Goal: Check status: Check status

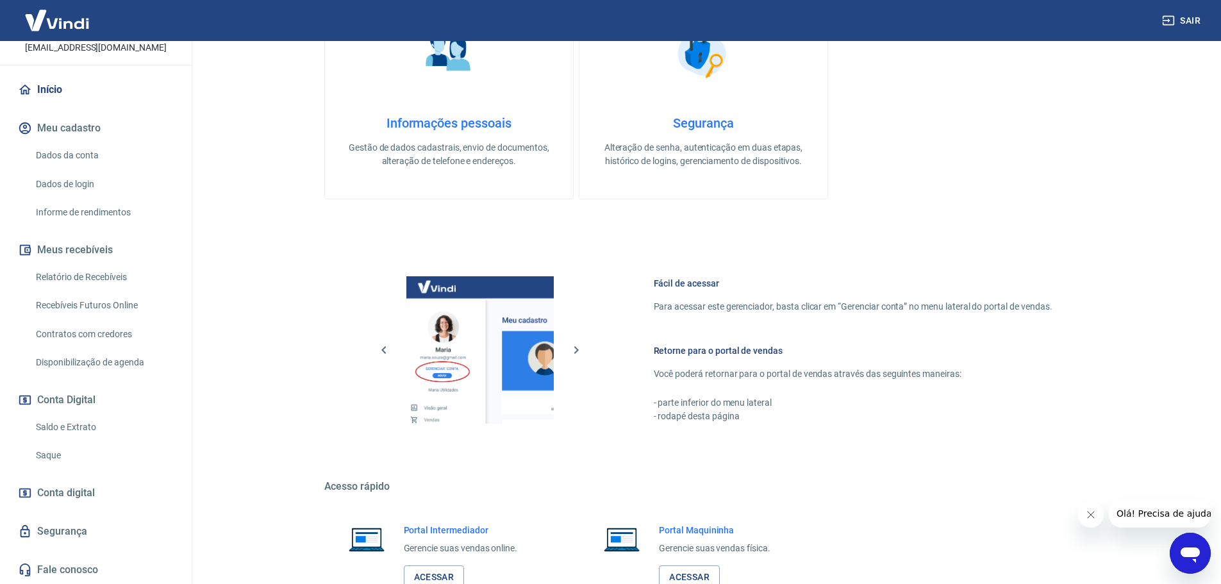
scroll to position [415, 0]
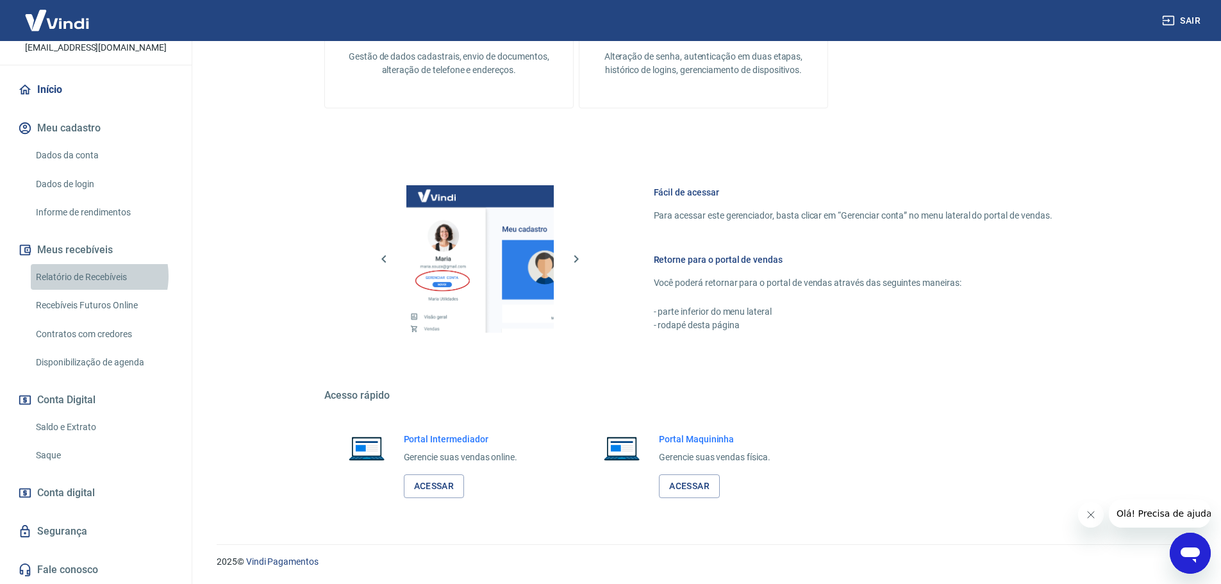
click at [94, 276] on link "Relatório de Recebíveis" at bounding box center [104, 277] width 146 height 26
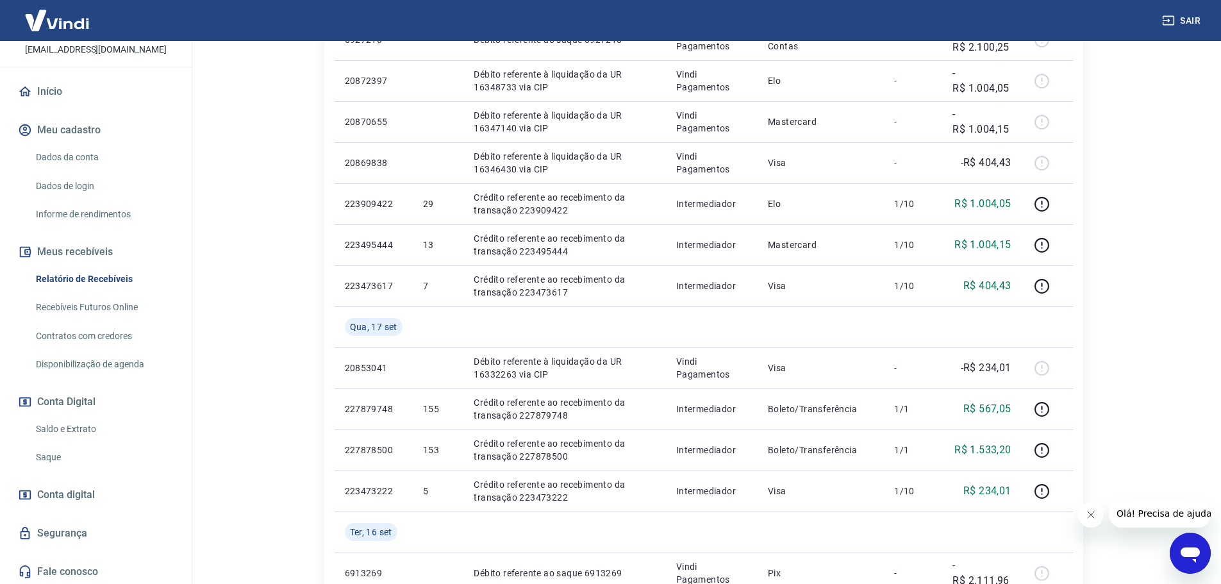
scroll to position [85, 0]
click at [63, 494] on span "Conta digital" at bounding box center [66, 493] width 58 height 18
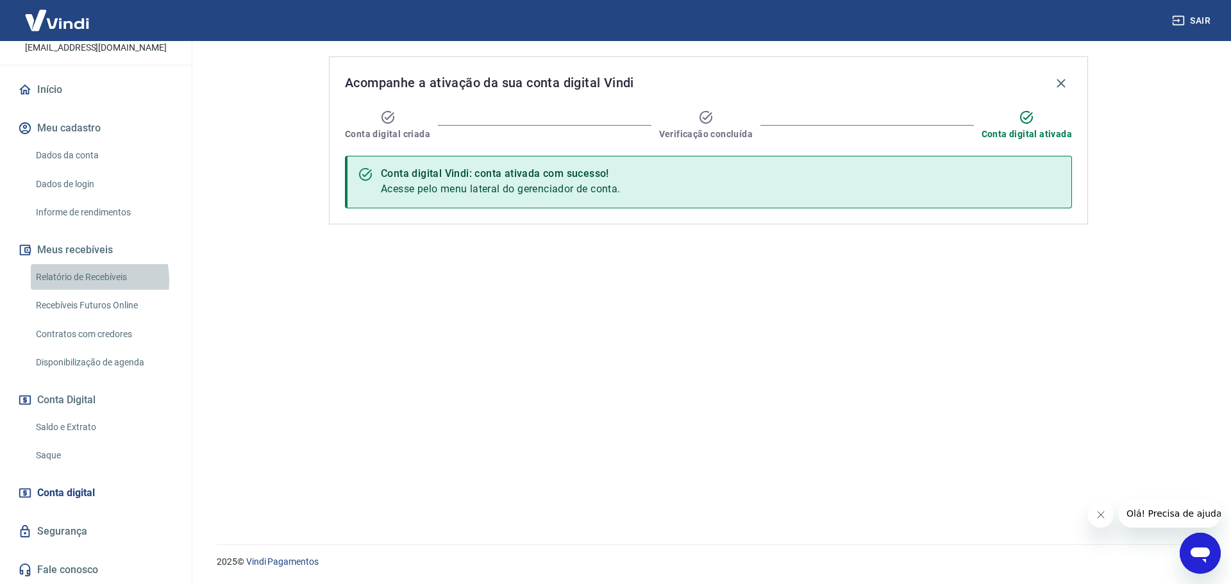
click at [75, 280] on link "Relatório de Recebíveis" at bounding box center [104, 277] width 146 height 26
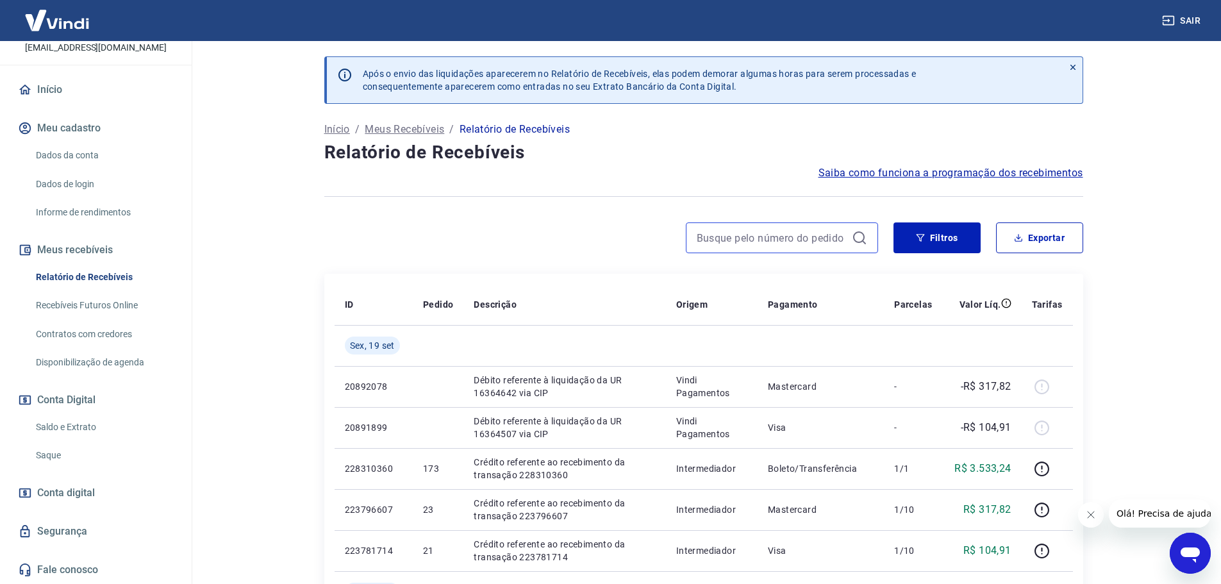
click at [767, 237] on input at bounding box center [772, 237] width 150 height 19
paste input "228310360"
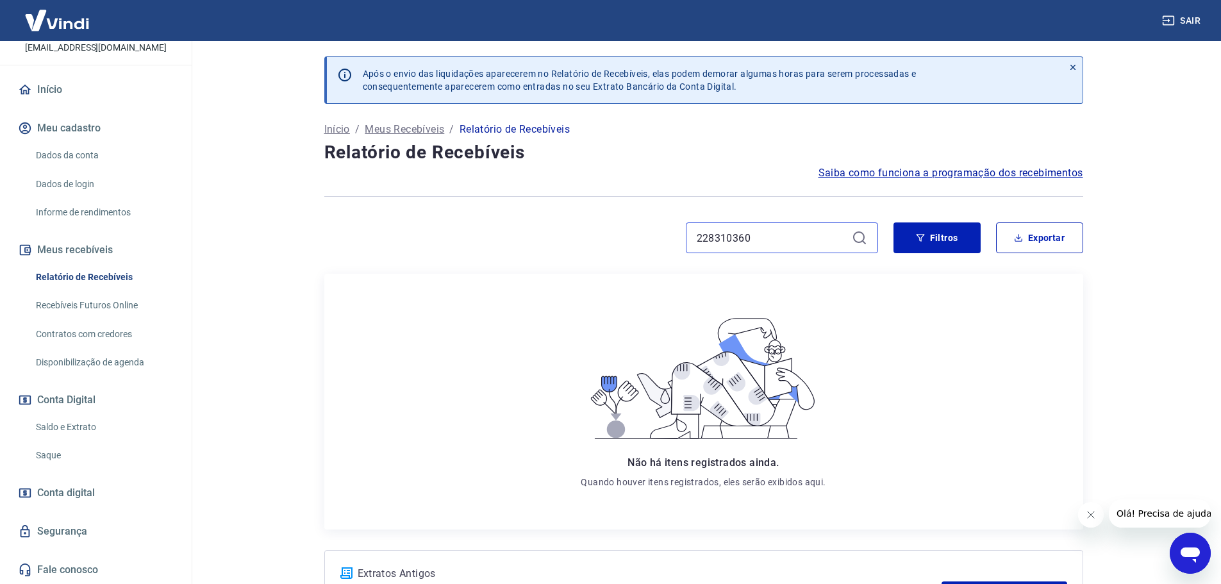
click at [755, 235] on input "228310360" at bounding box center [772, 237] width 150 height 19
click at [754, 235] on input "228310360" at bounding box center [772, 237] width 150 height 19
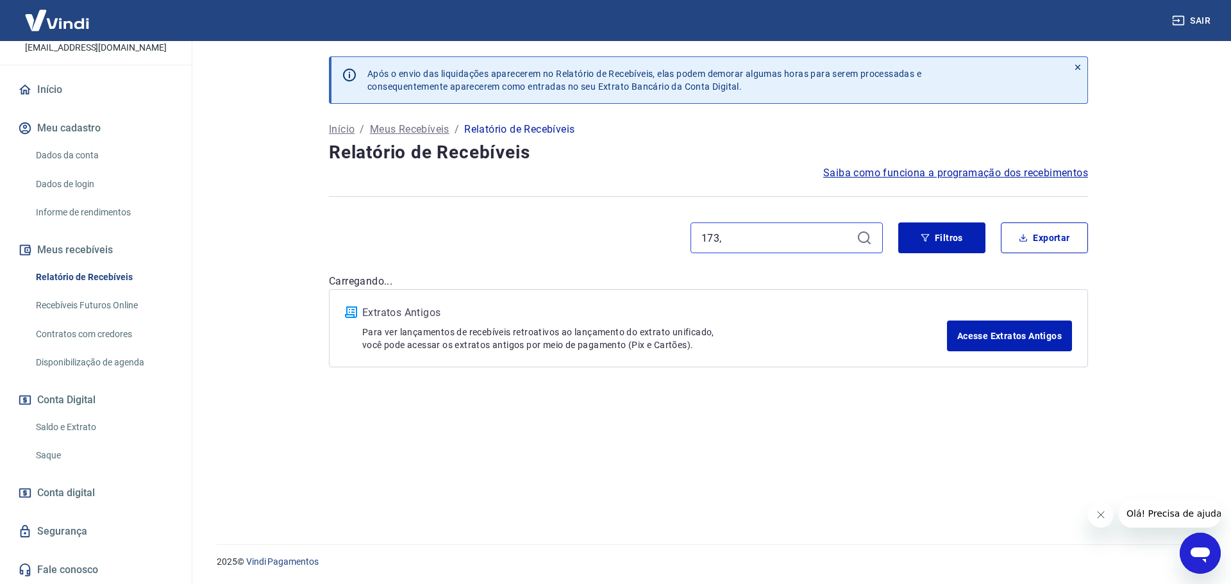
click at [726, 240] on input "173," at bounding box center [776, 237] width 150 height 19
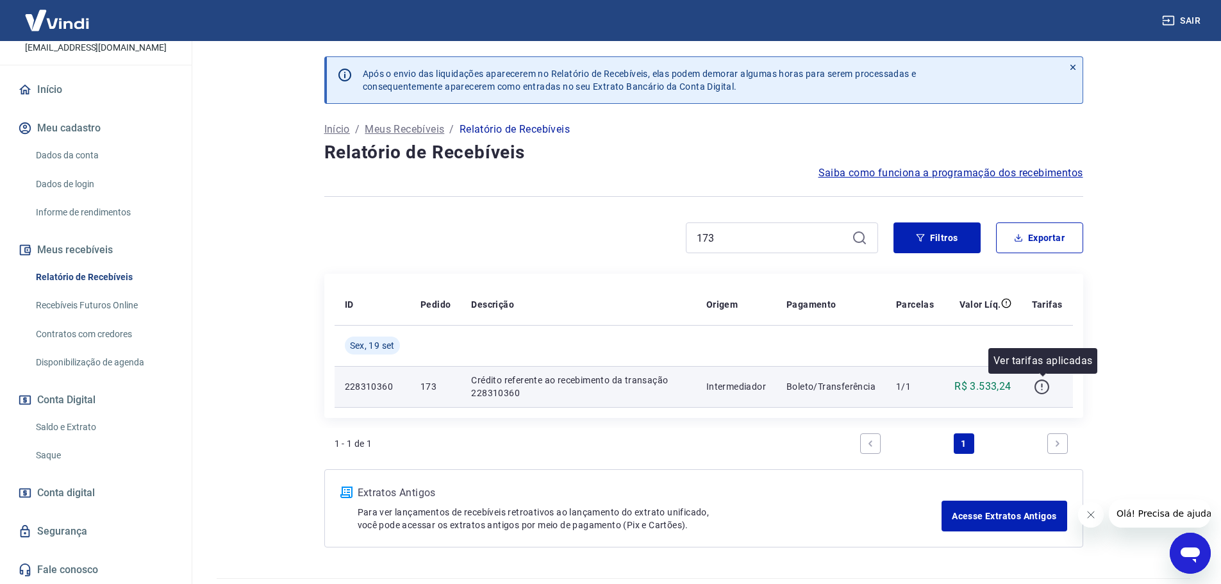
click at [1045, 387] on icon "button" at bounding box center [1042, 387] width 16 height 16
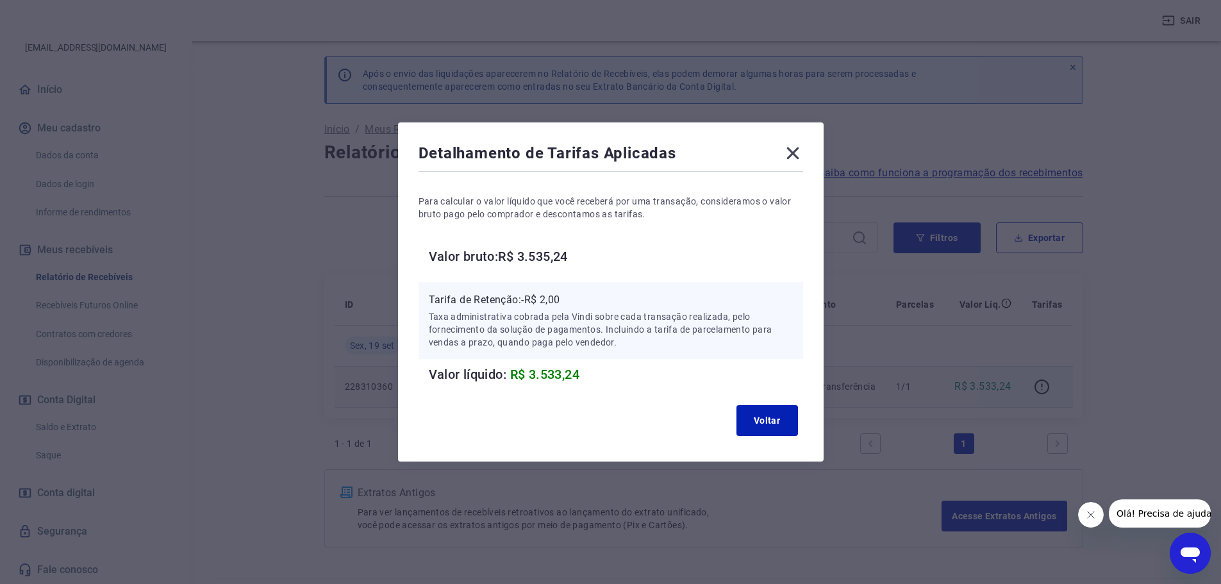
click at [1173, 351] on div "Detalhamento de Tarifas Aplicadas Para calcular o valor líquido que você recebe…" at bounding box center [610, 292] width 1221 height 584
click at [780, 416] on button "Voltar" at bounding box center [768, 420] width 62 height 31
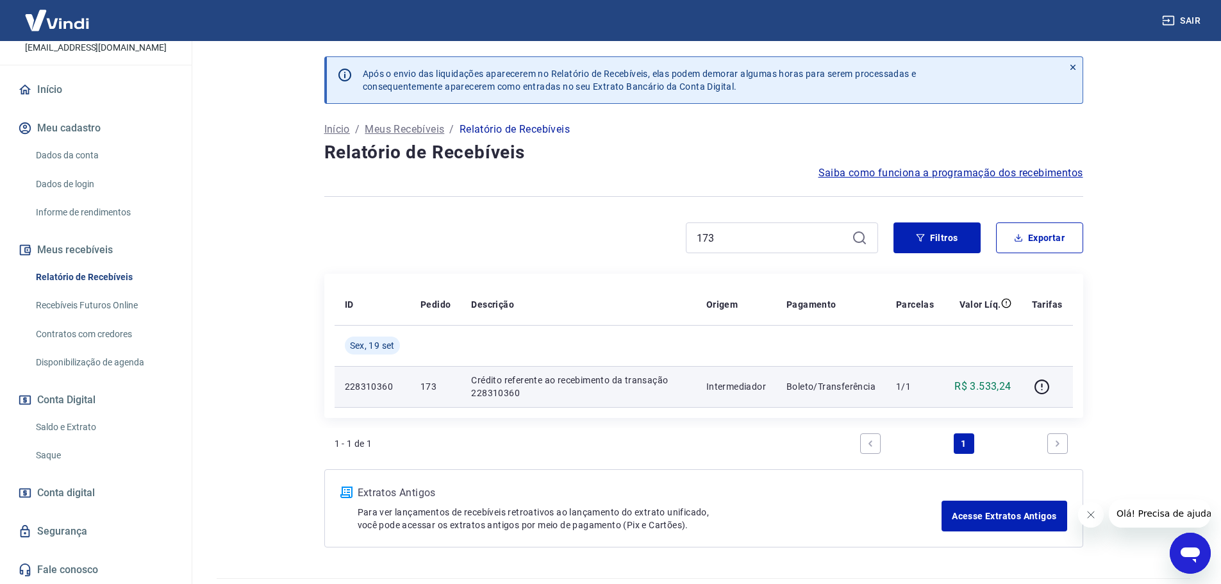
click at [803, 384] on p "Boleto/Transferência" at bounding box center [831, 386] width 89 height 13
click at [929, 381] on p "1/1" at bounding box center [915, 386] width 38 height 13
click at [1003, 383] on p "R$ 3.533,24" at bounding box center [983, 386] width 56 height 15
click at [1040, 382] on icon "button" at bounding box center [1042, 387] width 16 height 16
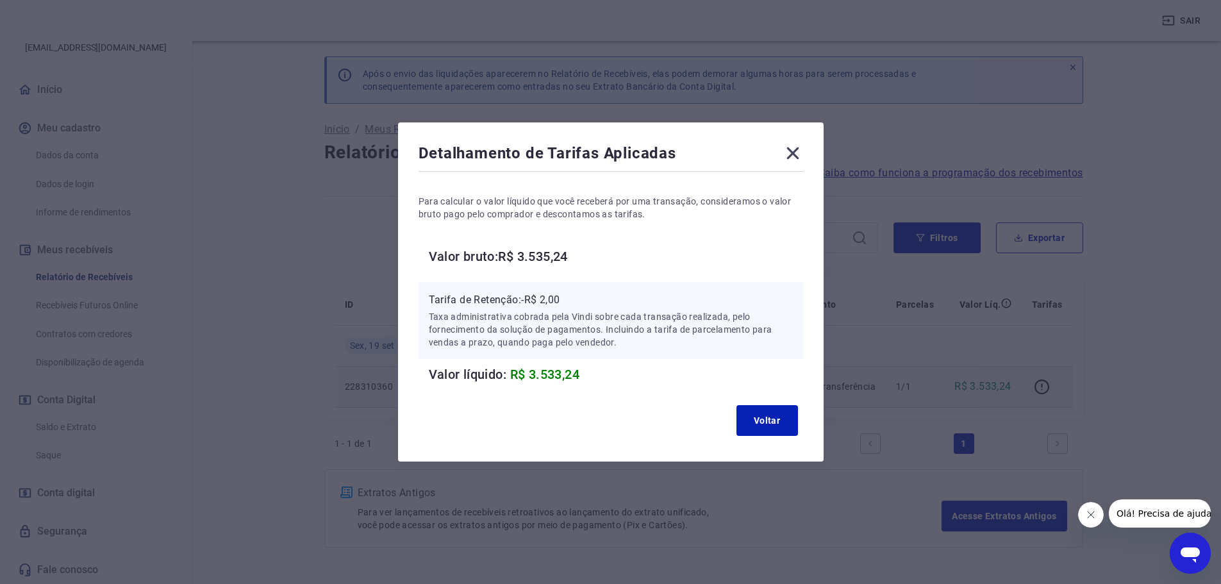
click at [317, 364] on div "Detalhamento de Tarifas Aplicadas Para calcular o valor líquido que você recebe…" at bounding box center [610, 292] width 1221 height 584
click at [794, 154] on icon at bounding box center [793, 153] width 21 height 21
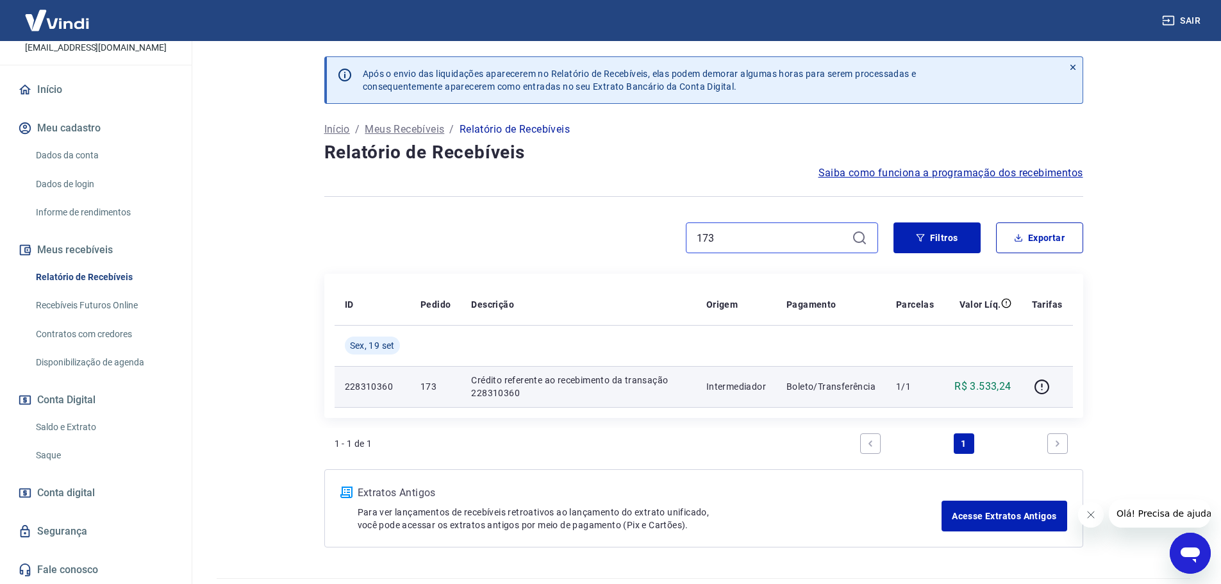
click at [731, 242] on input "173" at bounding box center [772, 237] width 150 height 19
type input "171"
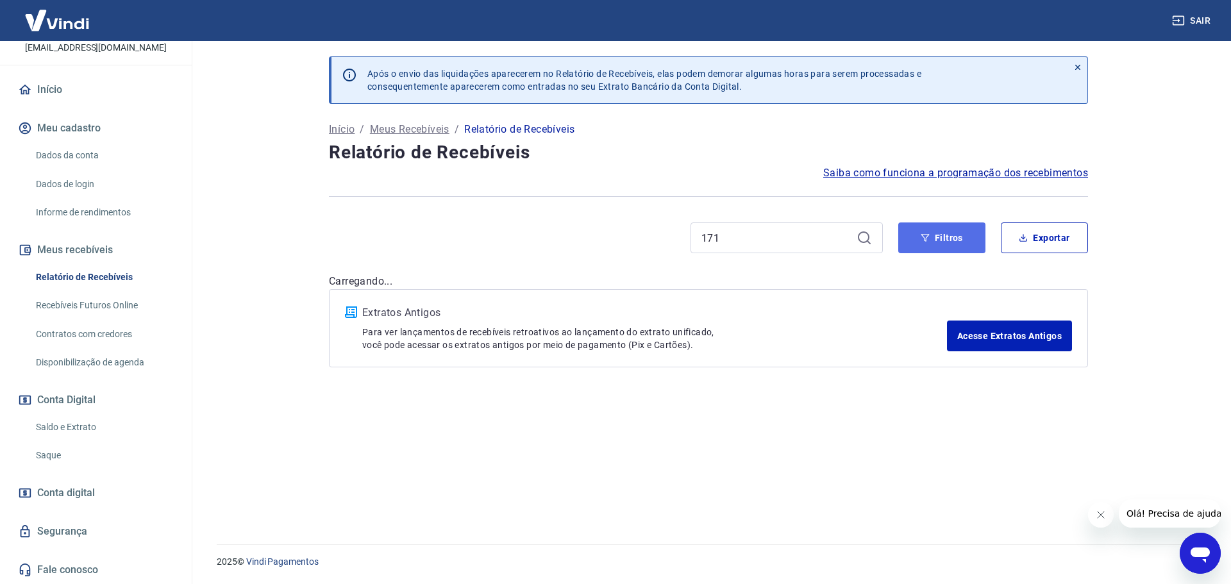
click at [917, 240] on button "Filtros" at bounding box center [941, 237] width 87 height 31
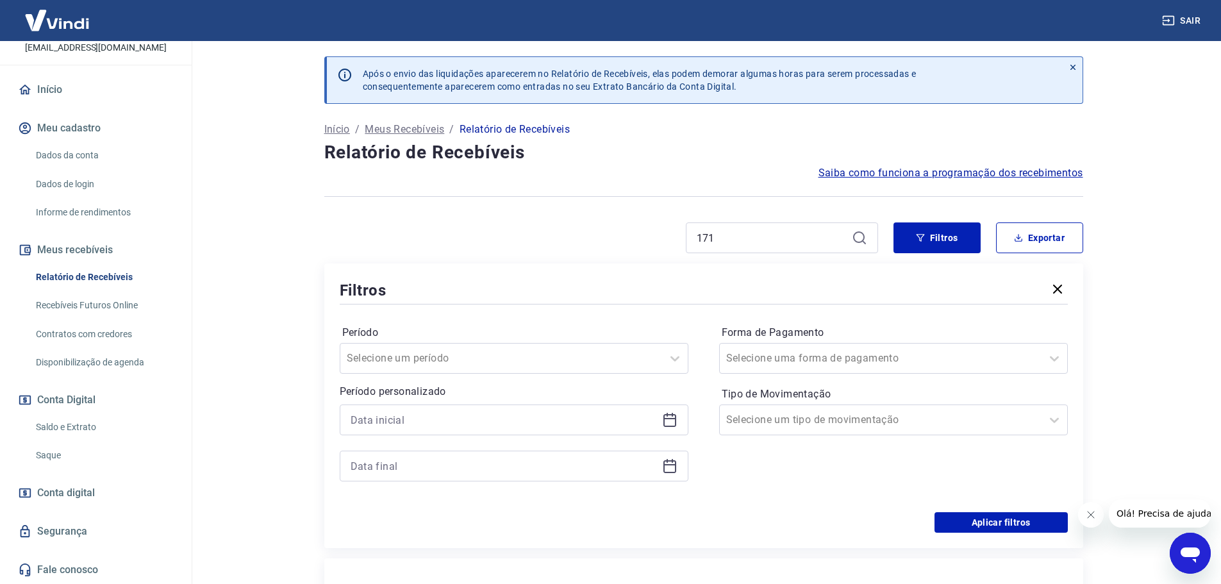
click at [852, 236] on icon at bounding box center [859, 237] width 15 height 15
click at [861, 240] on icon at bounding box center [859, 237] width 15 height 15
click at [858, 238] on icon at bounding box center [859, 237] width 15 height 15
click at [1088, 518] on icon "Fechar mensagem da empresa" at bounding box center [1090, 515] width 10 height 10
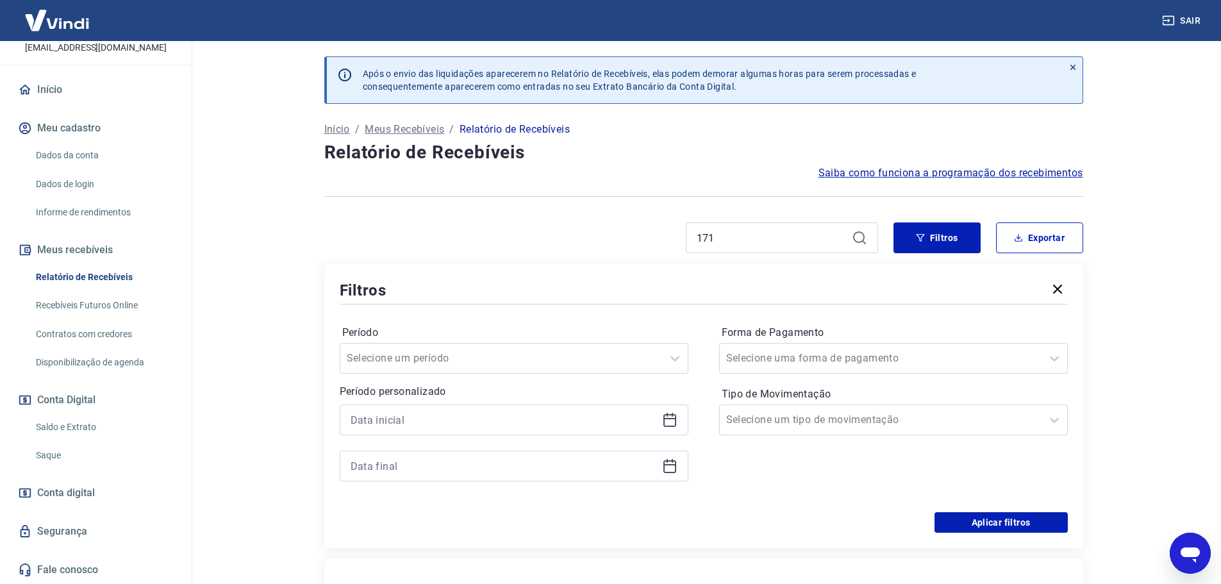
click at [872, 233] on div "171" at bounding box center [782, 237] width 192 height 31
click at [861, 239] on icon at bounding box center [859, 237] width 15 height 15
click at [871, 231] on div "171" at bounding box center [782, 237] width 192 height 31
click at [811, 240] on input "171" at bounding box center [772, 237] width 150 height 19
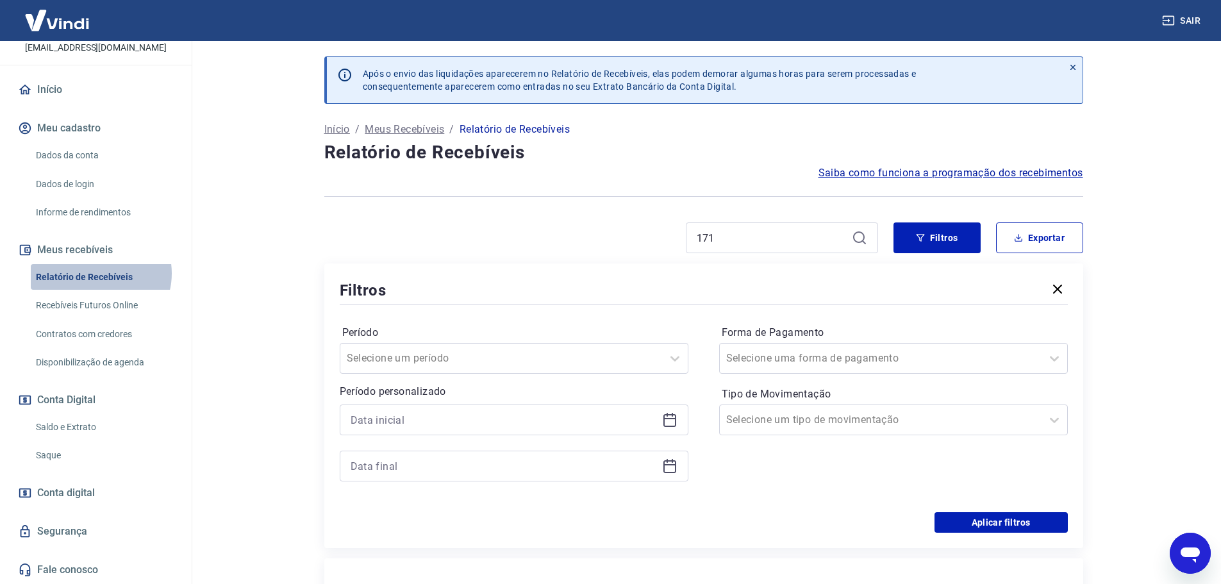
click at [100, 273] on link "Relatório de Recebíveis" at bounding box center [104, 277] width 146 height 26
click at [774, 237] on input "171" at bounding box center [772, 237] width 150 height 19
click at [90, 278] on link "Relatório de Recebíveis" at bounding box center [104, 277] width 146 height 26
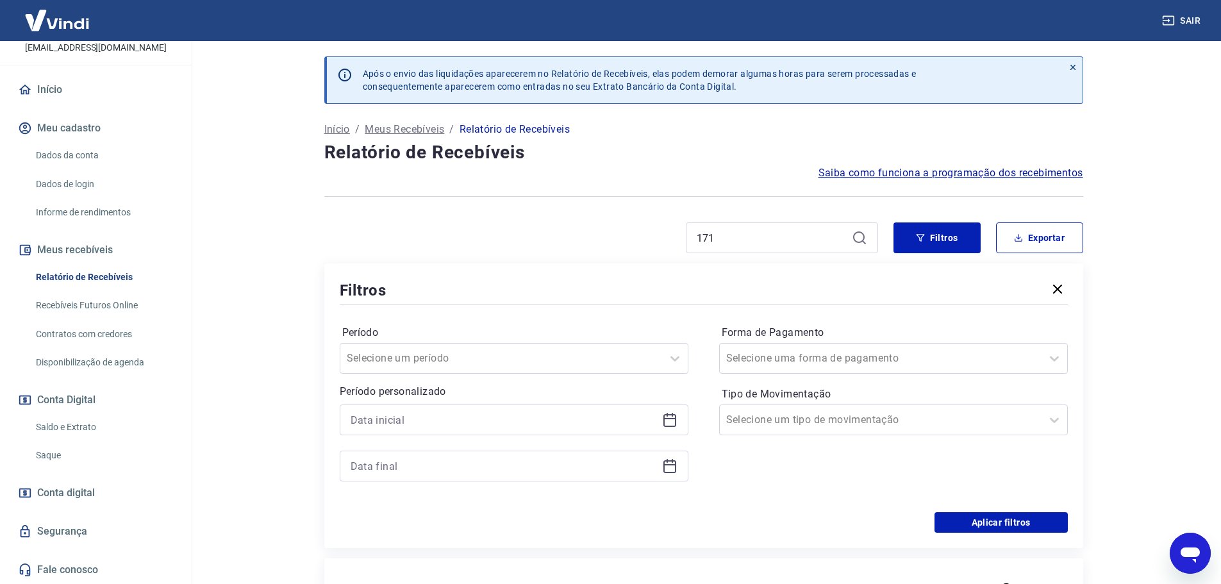
drag, startPoint x: 90, startPoint y: 278, endPoint x: 367, endPoint y: 2, distance: 390.8
click at [92, 278] on link "Relatório de Recebíveis" at bounding box center [104, 277] width 146 height 26
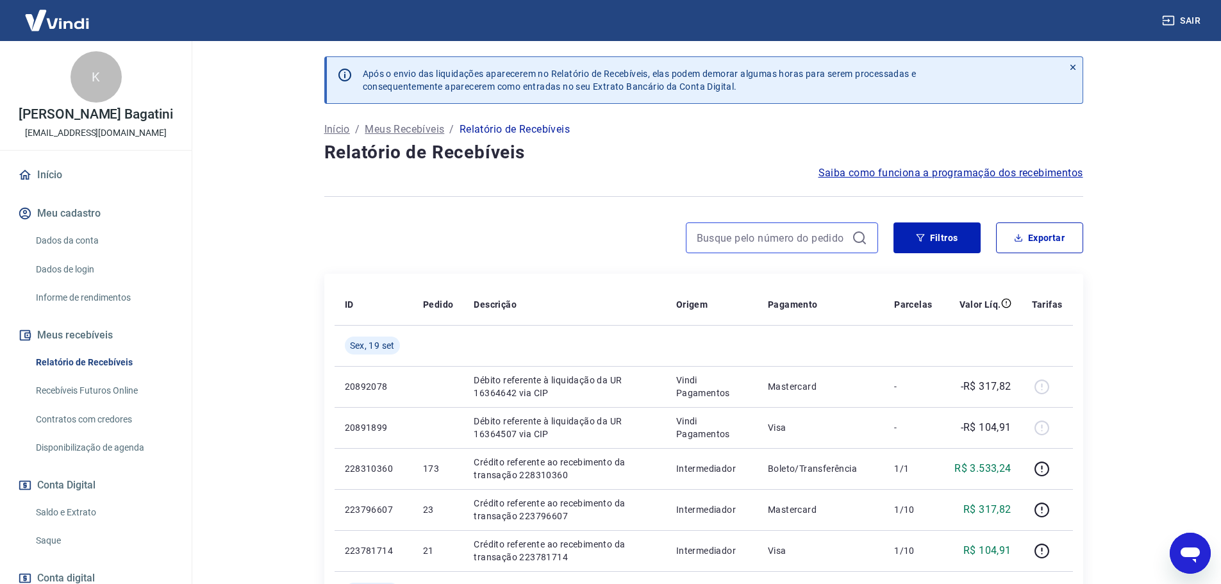
click at [830, 238] on input at bounding box center [772, 237] width 150 height 19
type input "171"
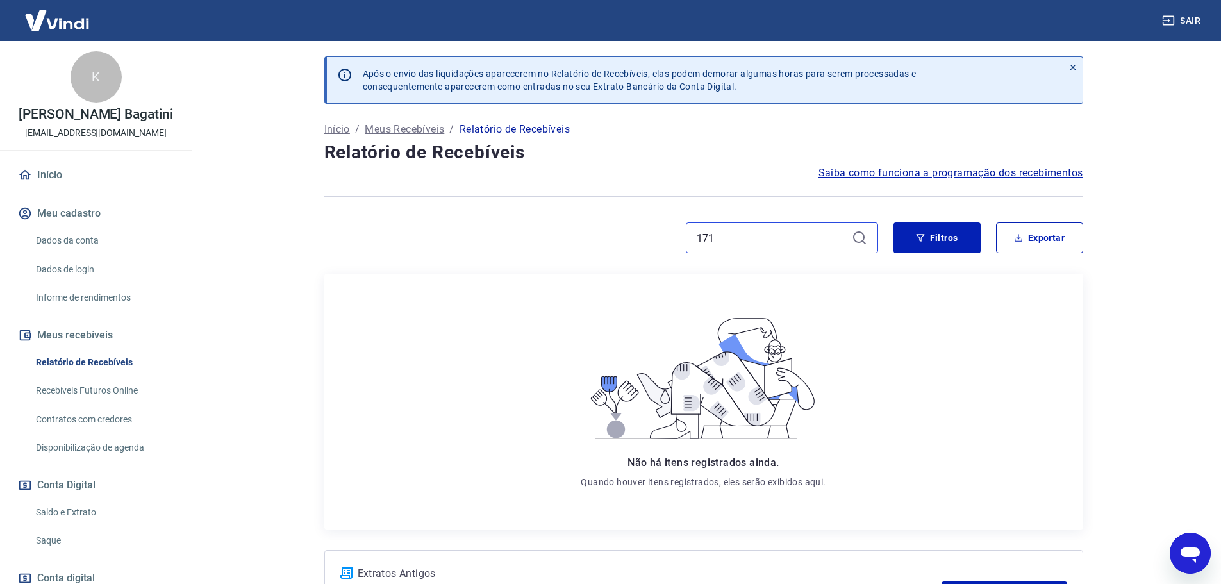
click at [735, 233] on input "171" at bounding box center [772, 237] width 150 height 19
click at [869, 238] on div "171" at bounding box center [782, 237] width 192 height 31
click at [860, 238] on icon at bounding box center [859, 237] width 15 height 15
click at [796, 242] on input "171" at bounding box center [772, 237] width 150 height 19
click at [794, 242] on input "171" at bounding box center [772, 237] width 150 height 19
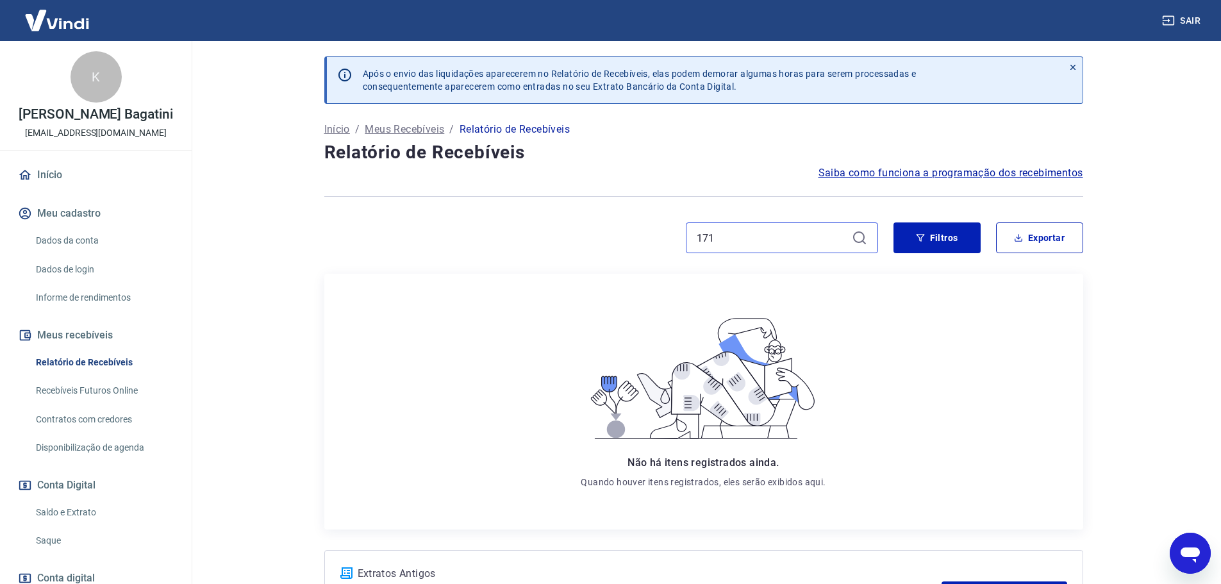
click at [794, 242] on input "171" at bounding box center [772, 237] width 150 height 19
type input "171"
drag, startPoint x: 860, startPoint y: 239, endPoint x: 835, endPoint y: 236, distance: 25.2
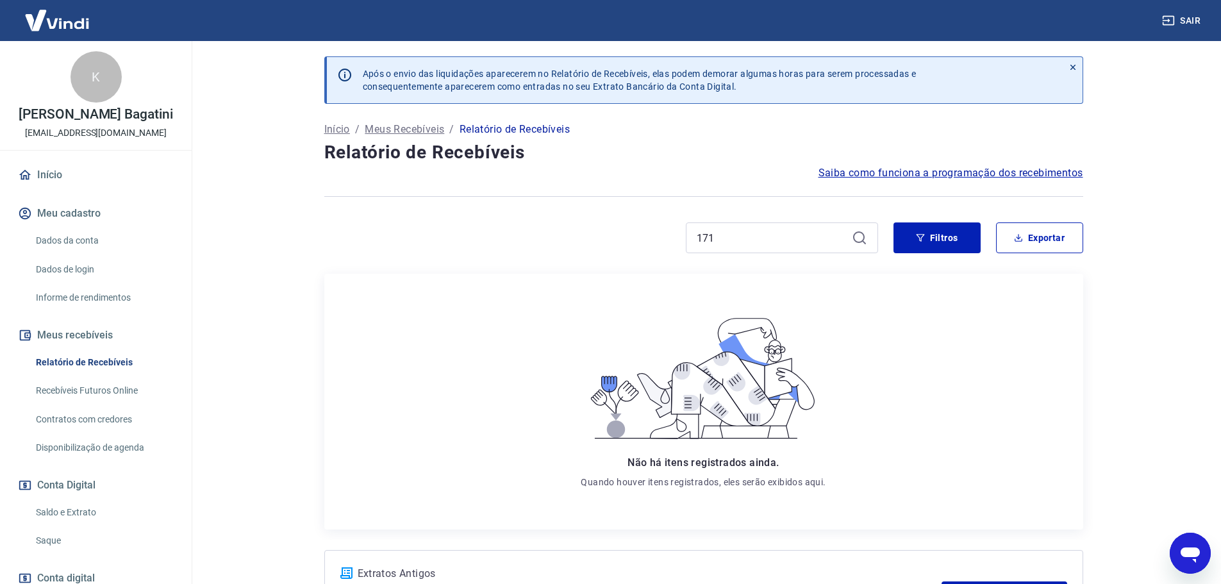
click at [860, 238] on icon at bounding box center [859, 237] width 15 height 15
click at [801, 236] on input "171" at bounding box center [772, 237] width 150 height 19
click at [768, 237] on input "171" at bounding box center [772, 237] width 150 height 19
click at [735, 237] on input "171" at bounding box center [772, 237] width 150 height 19
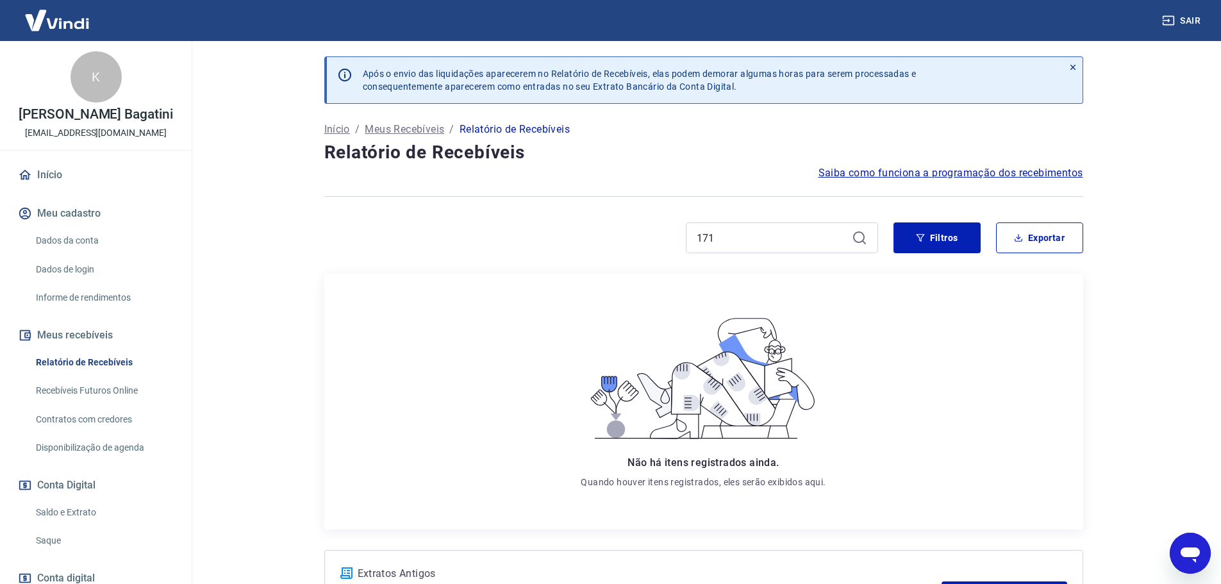
click at [110, 360] on link "Relatório de Recebíveis" at bounding box center [104, 362] width 146 height 26
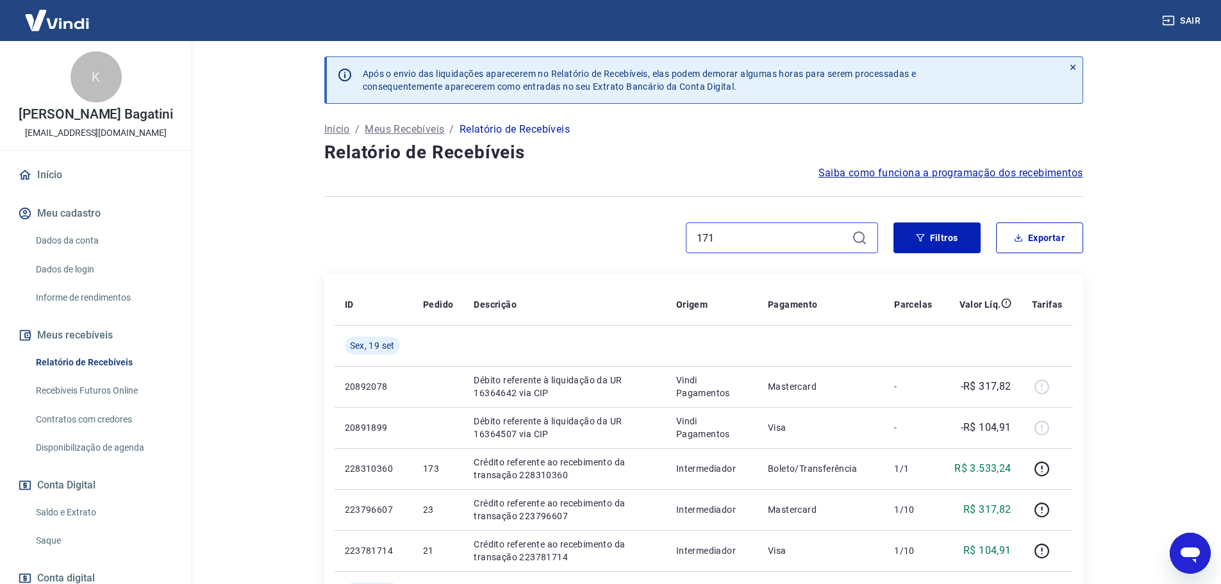
click at [737, 236] on input "171" at bounding box center [772, 237] width 150 height 19
click at [860, 237] on icon at bounding box center [859, 237] width 15 height 15
click at [110, 364] on link "Relatório de Recebíveis" at bounding box center [104, 362] width 146 height 26
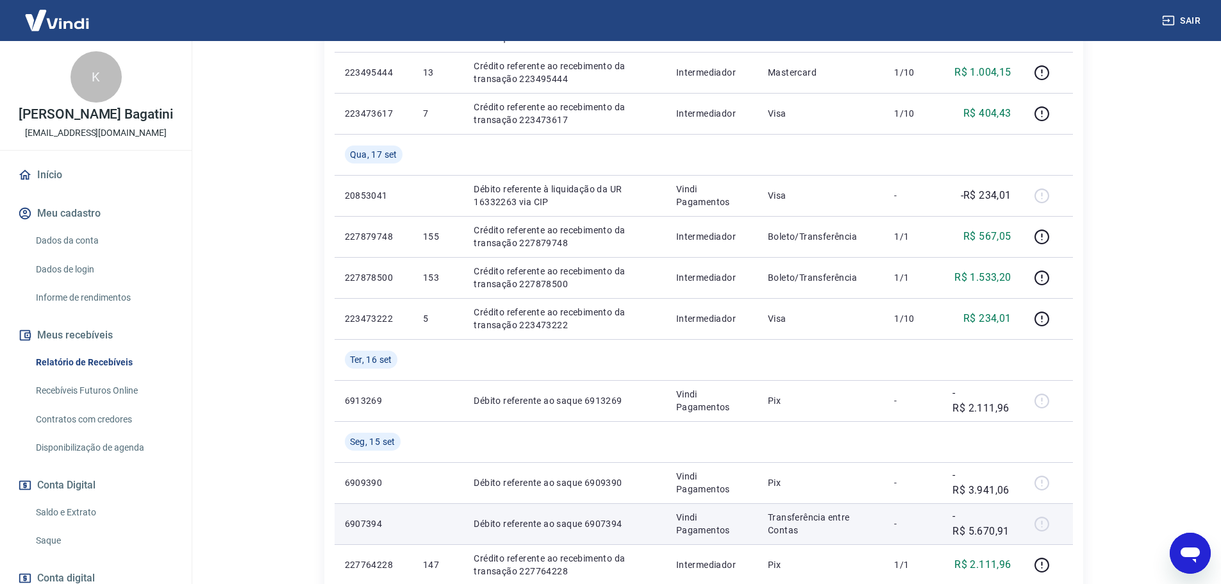
scroll to position [914, 0]
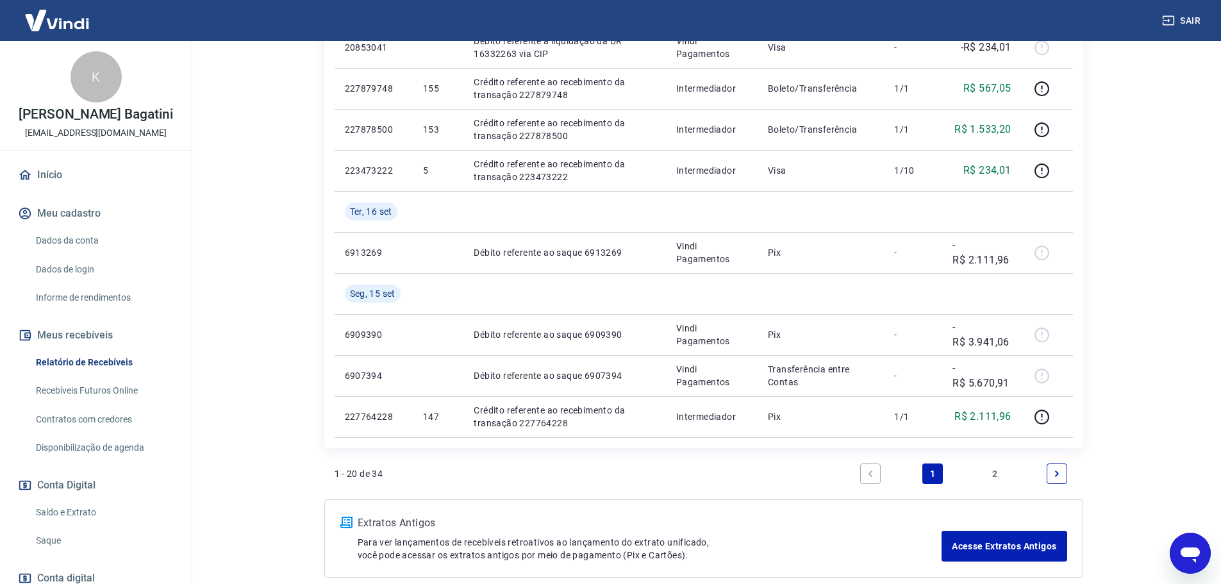
click at [112, 397] on link "Recebíveis Futuros Online" at bounding box center [104, 391] width 146 height 26
